Goal: Transaction & Acquisition: Purchase product/service

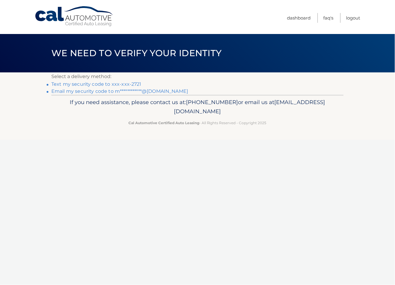
click at [108, 85] on link "Text my security code to xxx-xxx-2721" at bounding box center [96, 84] width 90 height 6
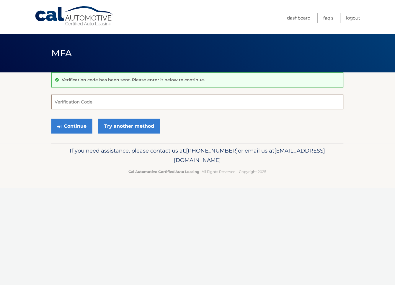
click at [105, 106] on input "Verification Code" at bounding box center [197, 102] width 293 height 15
type input "791670"
click at [80, 125] on button "Continue" at bounding box center [71, 126] width 41 height 15
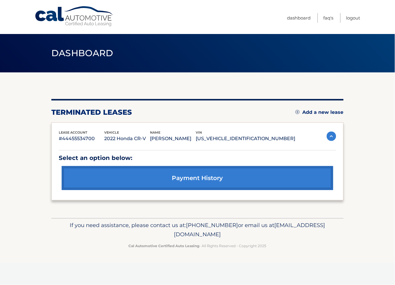
click at [296, 111] on img at bounding box center [298, 112] width 4 height 4
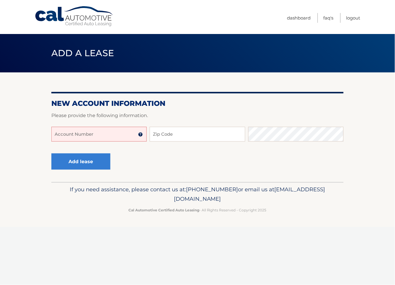
click at [75, 134] on input "Account Number" at bounding box center [98, 134] width 95 height 15
type input "44456008485"
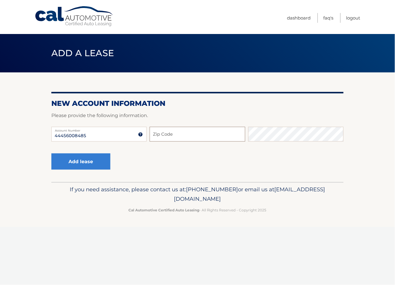
click at [191, 134] on input "Zip Code" at bounding box center [197, 134] width 95 height 15
type input "08857"
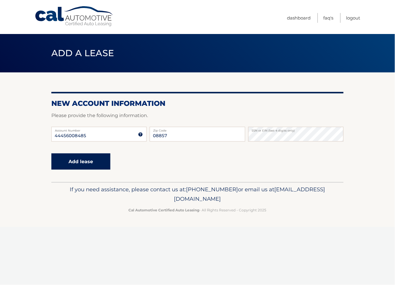
click at [93, 161] on button "Add lease" at bounding box center [80, 161] width 59 height 16
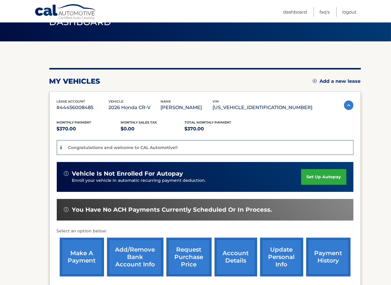
scroll to position [62, 0]
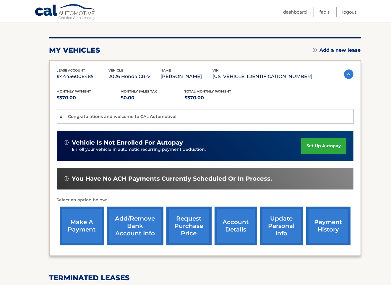
click at [78, 217] on link "make a payment" at bounding box center [82, 226] width 44 height 39
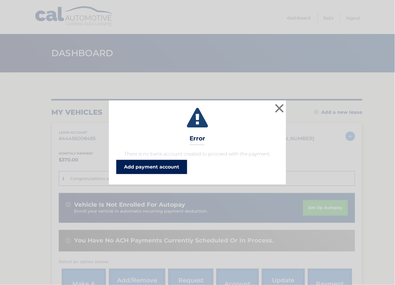
click at [163, 164] on link "Add payment account" at bounding box center [151, 167] width 71 height 14
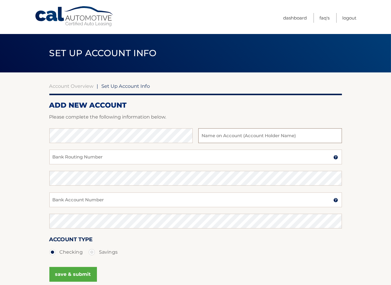
type input "Michael Zachariou"
type input "9541456391"
click at [65, 202] on input "9541456391" at bounding box center [195, 199] width 293 height 15
click at [71, 159] on input "Bank Routing Number" at bounding box center [195, 157] width 293 height 15
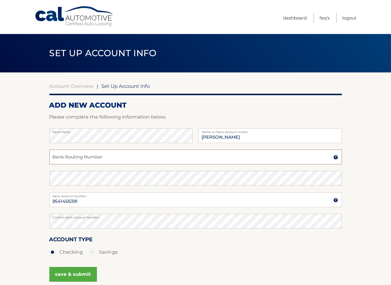
scroll to position [31, 0]
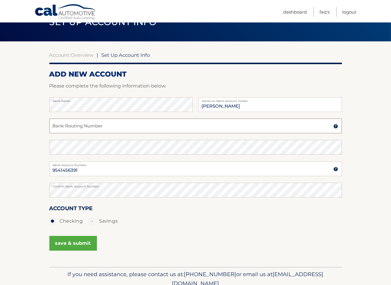
paste input "231372691"
type input "231372691"
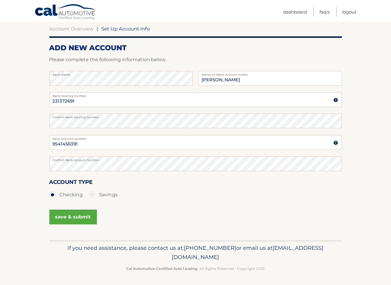
click at [70, 212] on button "save & submit" at bounding box center [73, 217] width 48 height 15
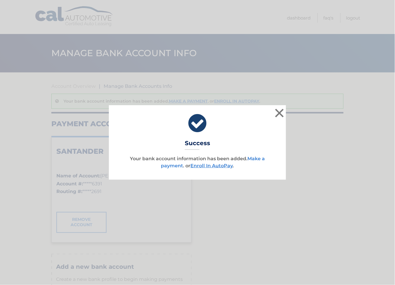
click at [256, 158] on link "Make a payment" at bounding box center [213, 162] width 104 height 13
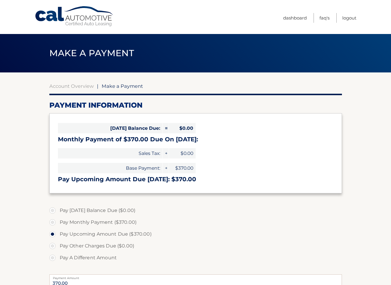
select select "YmFkODE0NDctYzVlNy00OGQ3LTgzM2MtNzI1MjAwOTA0NGNl"
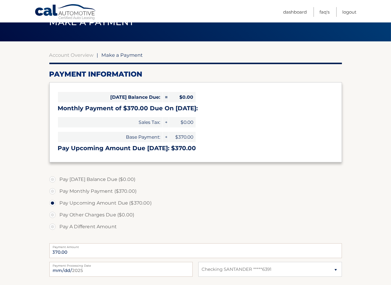
click at [52, 191] on label "Pay Monthly Payment ($370.00)" at bounding box center [195, 191] width 293 height 12
click at [52, 191] on input "Pay Monthly Payment ($370.00)" at bounding box center [55, 189] width 6 height 9
radio input "true"
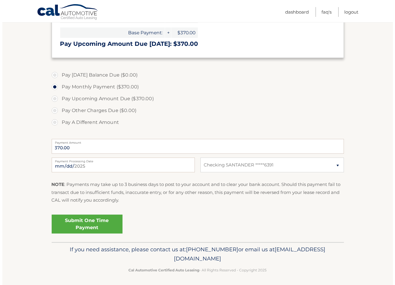
scroll to position [137, 0]
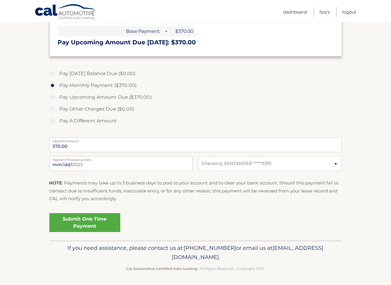
click at [79, 221] on link "Submit One Time Payment" at bounding box center [84, 222] width 71 height 19
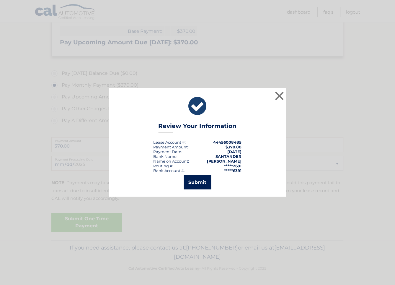
click at [200, 185] on button "Submit" at bounding box center [197, 182] width 27 height 14
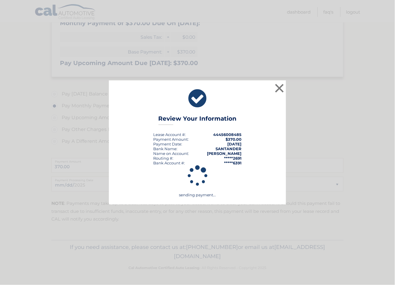
scroll to position [116, 0]
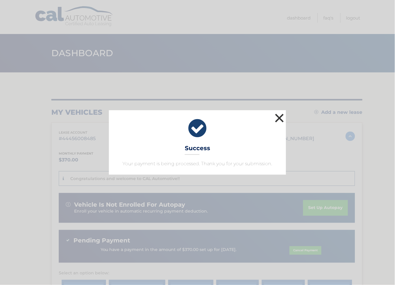
click at [277, 117] on button "×" at bounding box center [280, 118] width 12 height 12
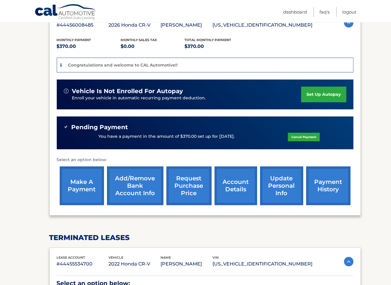
scroll to position [124, 0]
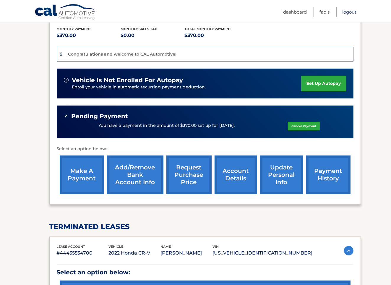
click at [352, 10] on link "Logout" at bounding box center [349, 12] width 14 height 10
